Goal: Learn about a topic

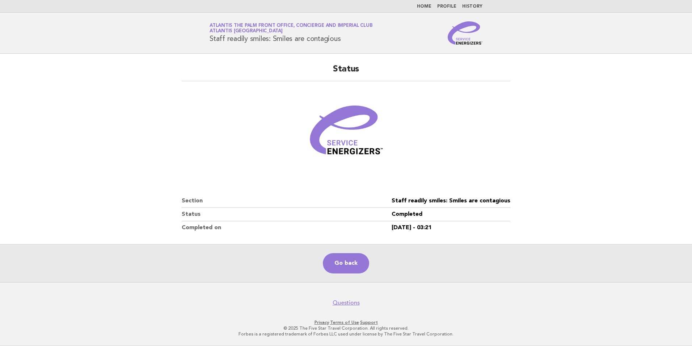
click at [428, 7] on link "Home" at bounding box center [424, 6] width 14 height 4
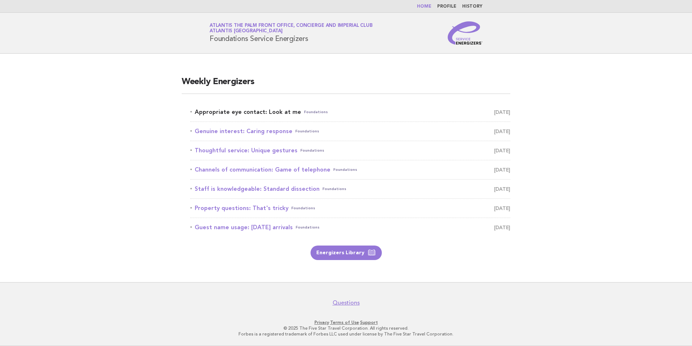
click at [263, 111] on link "Appropriate eye contact: Look at me Foundations [DATE]" at bounding box center [350, 112] width 320 height 10
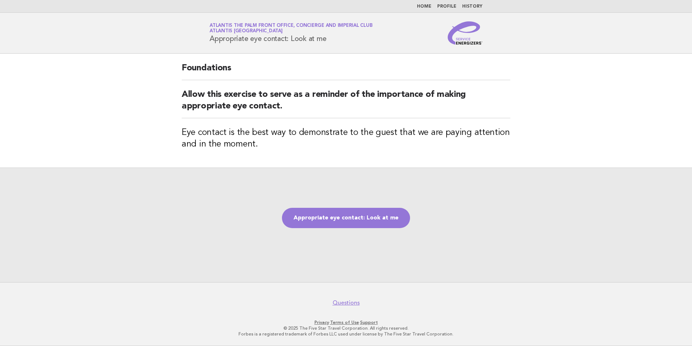
click at [340, 213] on link "Appropriate eye contact: Look at me" at bounding box center [346, 218] width 128 height 20
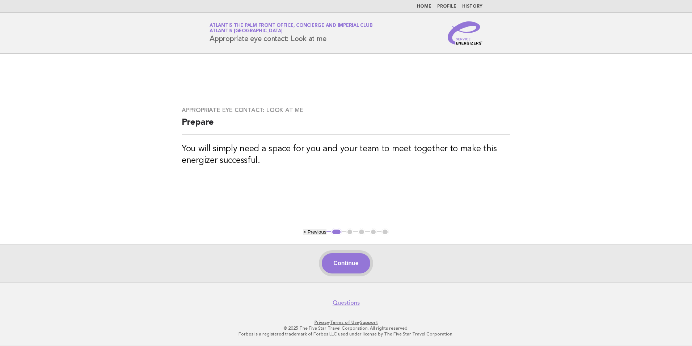
click at [337, 264] on button "Continue" at bounding box center [346, 263] width 48 height 20
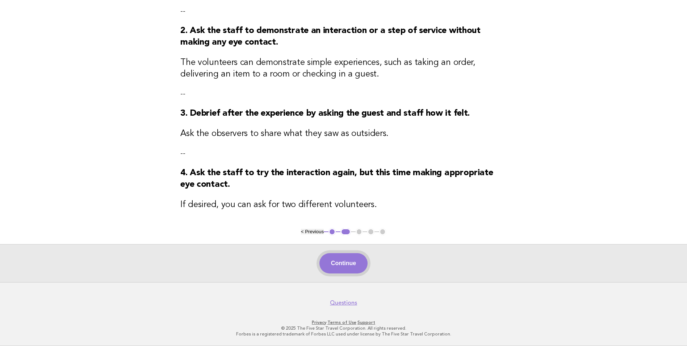
click at [348, 259] on button "Continue" at bounding box center [343, 263] width 48 height 20
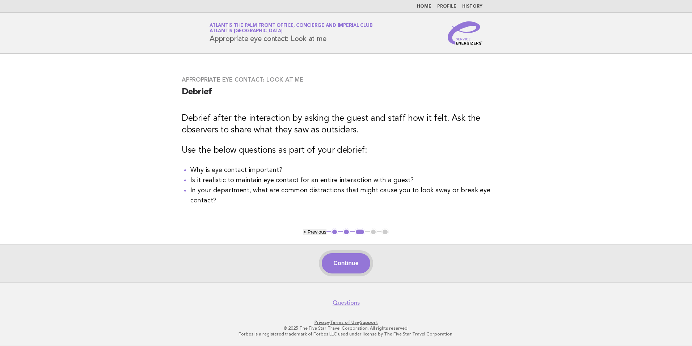
click at [343, 267] on button "Continue" at bounding box center [346, 263] width 48 height 20
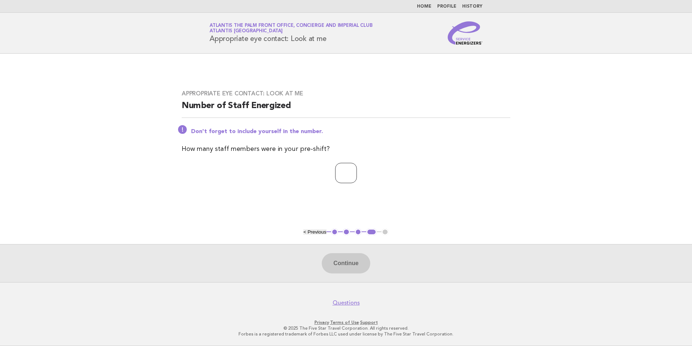
click at [345, 172] on input "number" at bounding box center [346, 173] width 22 height 20
type input "*"
drag, startPoint x: 352, startPoint y: 262, endPoint x: 344, endPoint y: 263, distance: 8.0
click at [351, 262] on button "Continue" at bounding box center [346, 263] width 48 height 20
